Goal: Task Accomplishment & Management: Use online tool/utility

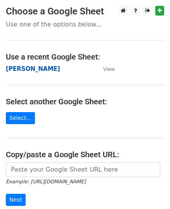
click at [19, 70] on strong "[PERSON_NAME]" at bounding box center [33, 68] width 54 height 7
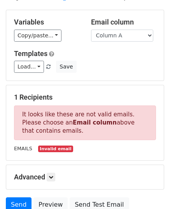
scroll to position [78, 0]
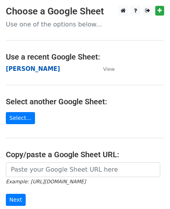
click at [17, 67] on strong "[PERSON_NAME]" at bounding box center [33, 68] width 54 height 7
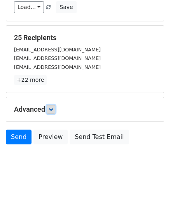
click at [52, 108] on icon at bounding box center [51, 109] width 5 height 5
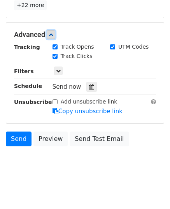
scroll to position [167, 0]
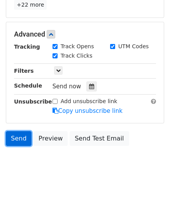
click at [21, 137] on link "Send" at bounding box center [19, 138] width 26 height 15
